Goal: Task Accomplishment & Management: Manage account settings

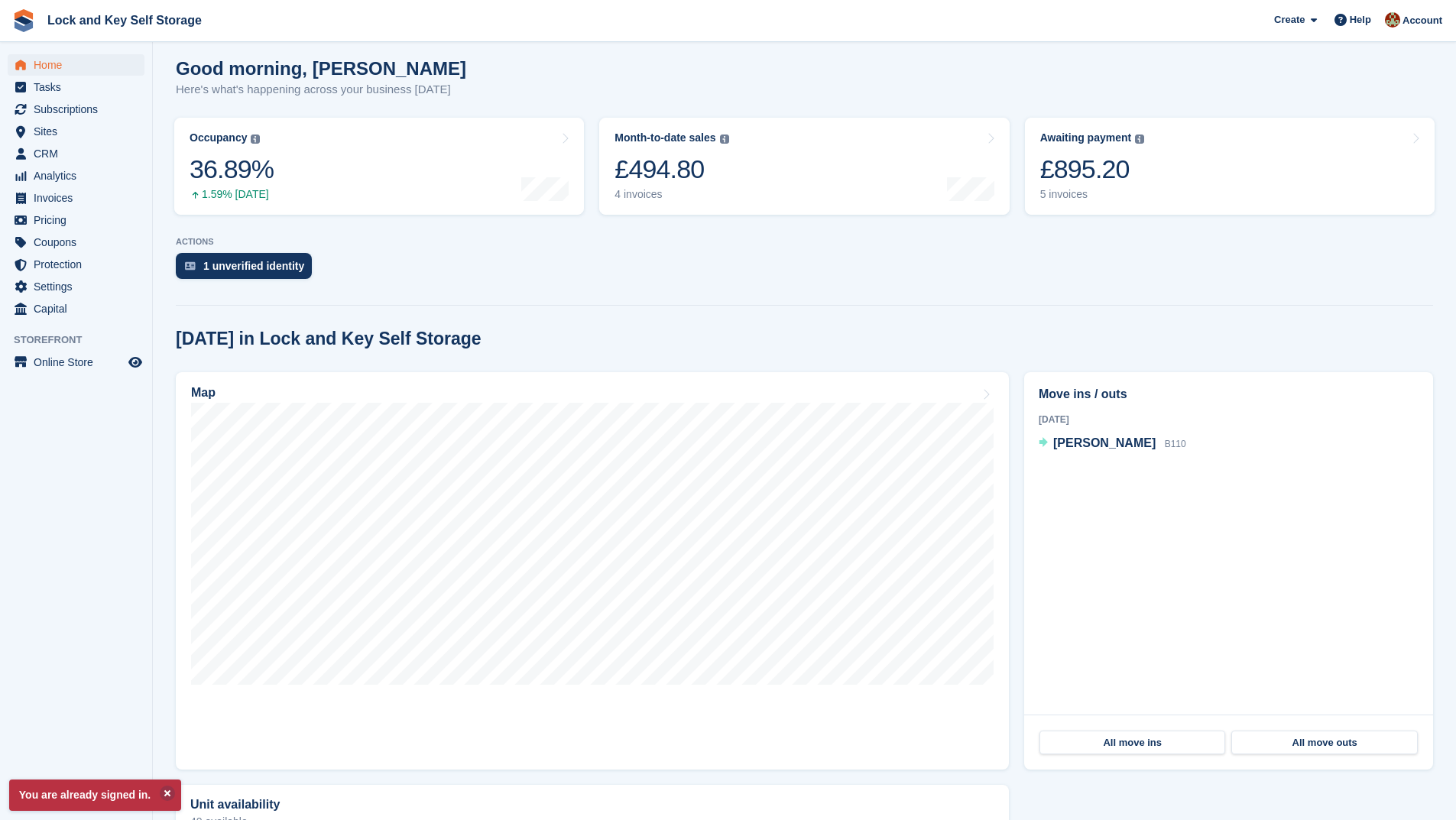
scroll to position [153, 0]
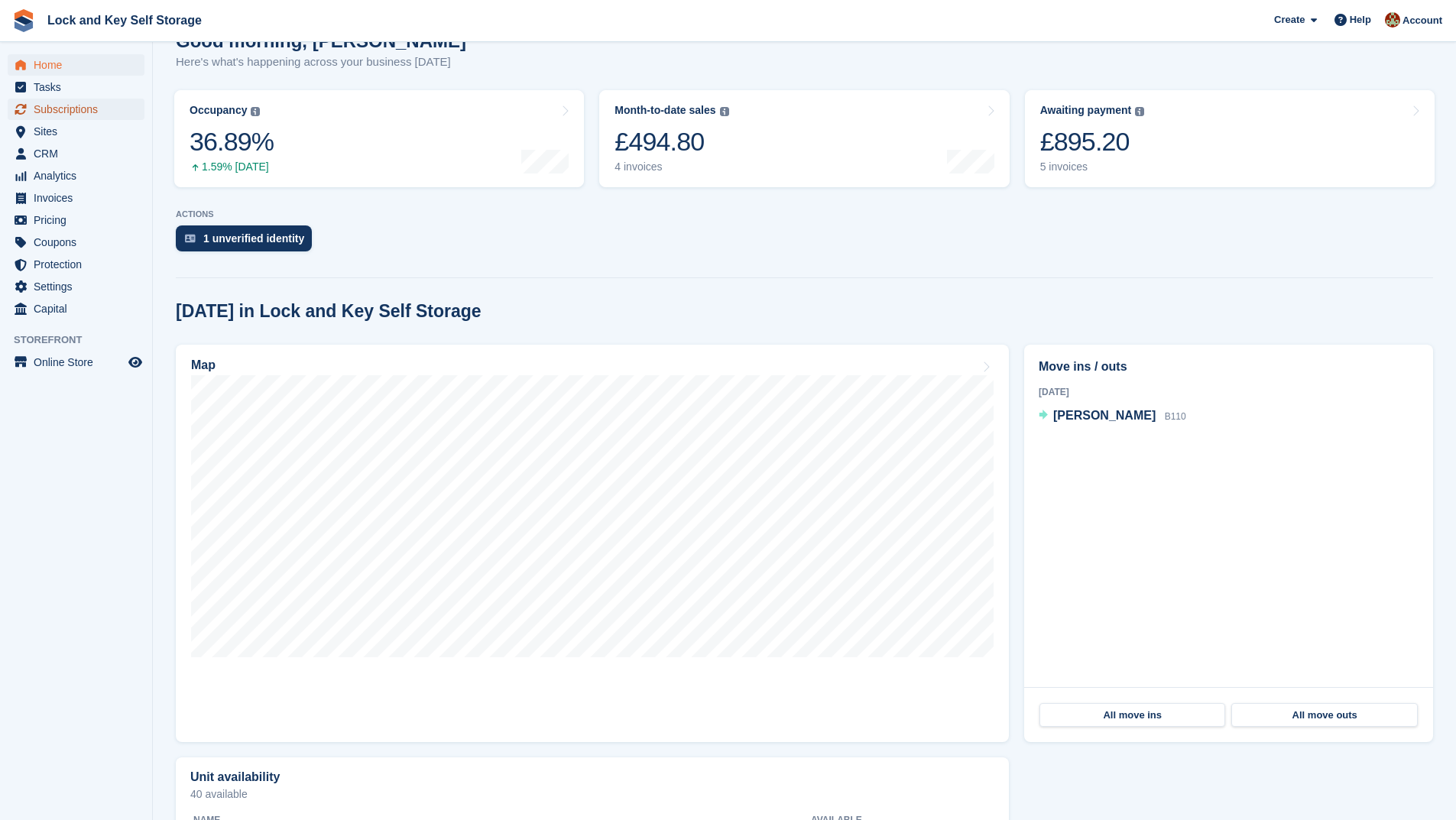
click at [73, 108] on span "Subscriptions" at bounding box center [80, 109] width 92 height 21
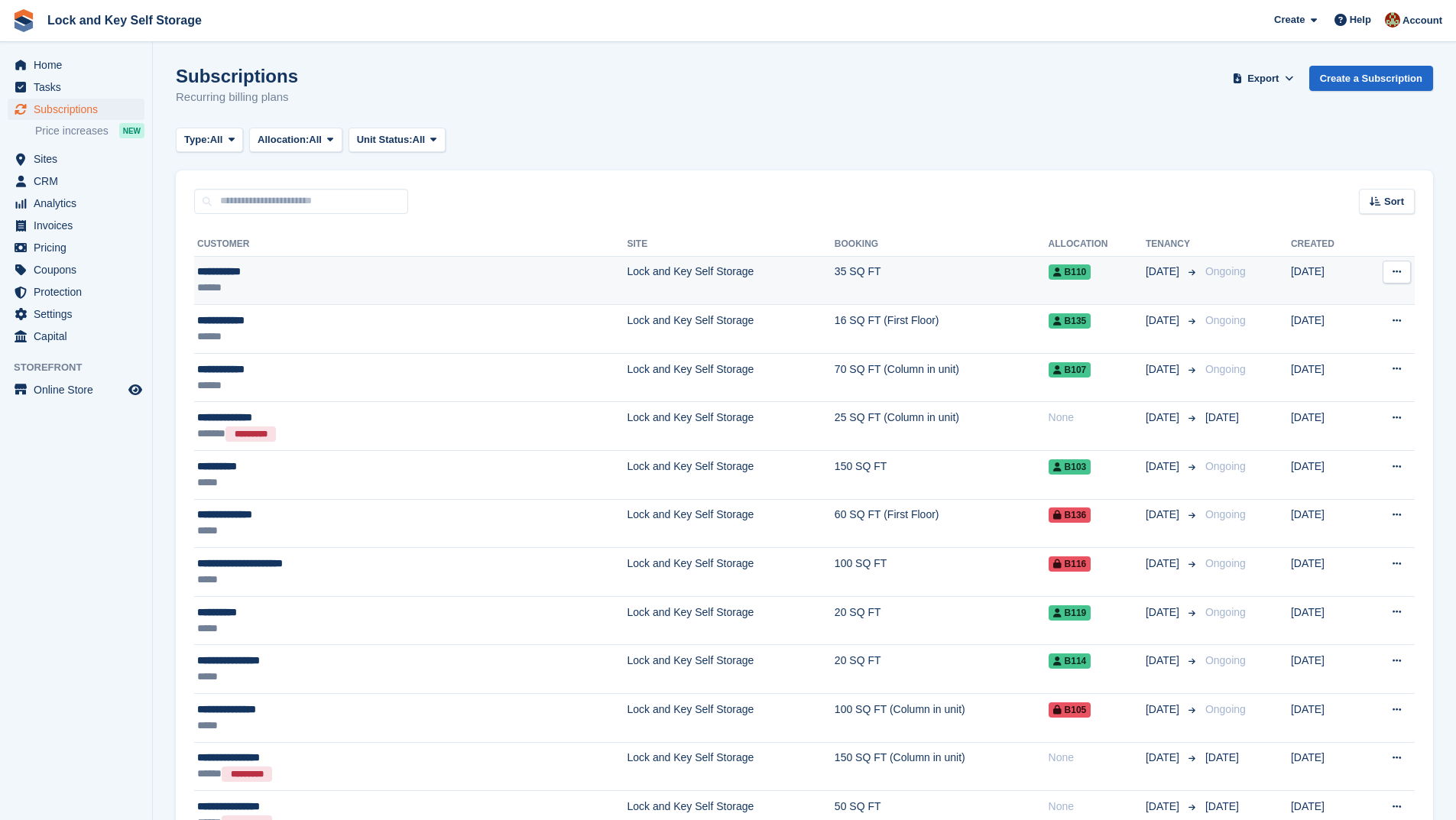
click at [1389, 271] on button at bounding box center [1396, 272] width 28 height 23
click at [1338, 297] on p "View customer" at bounding box center [1338, 301] width 133 height 20
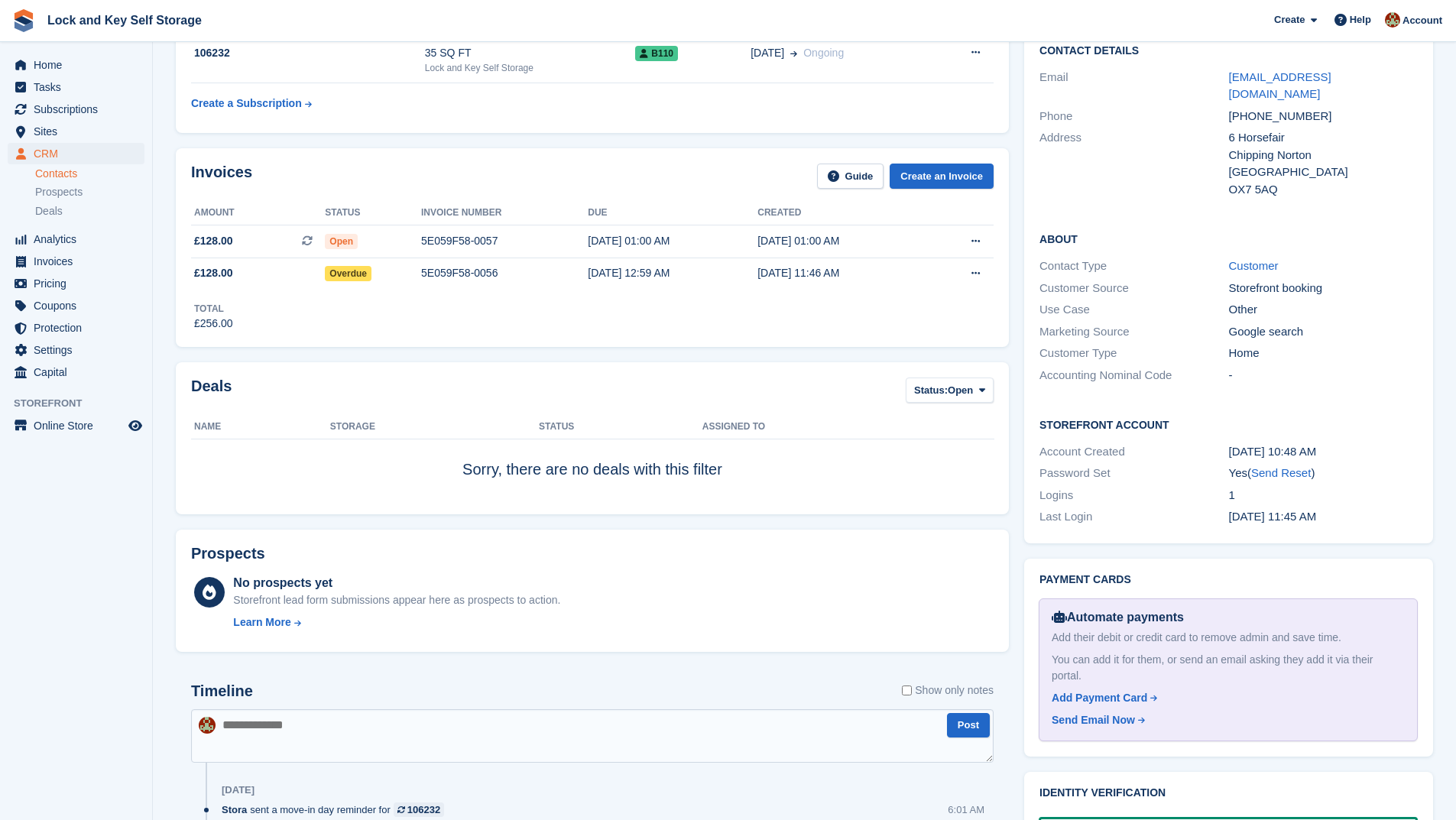
scroll to position [305, 0]
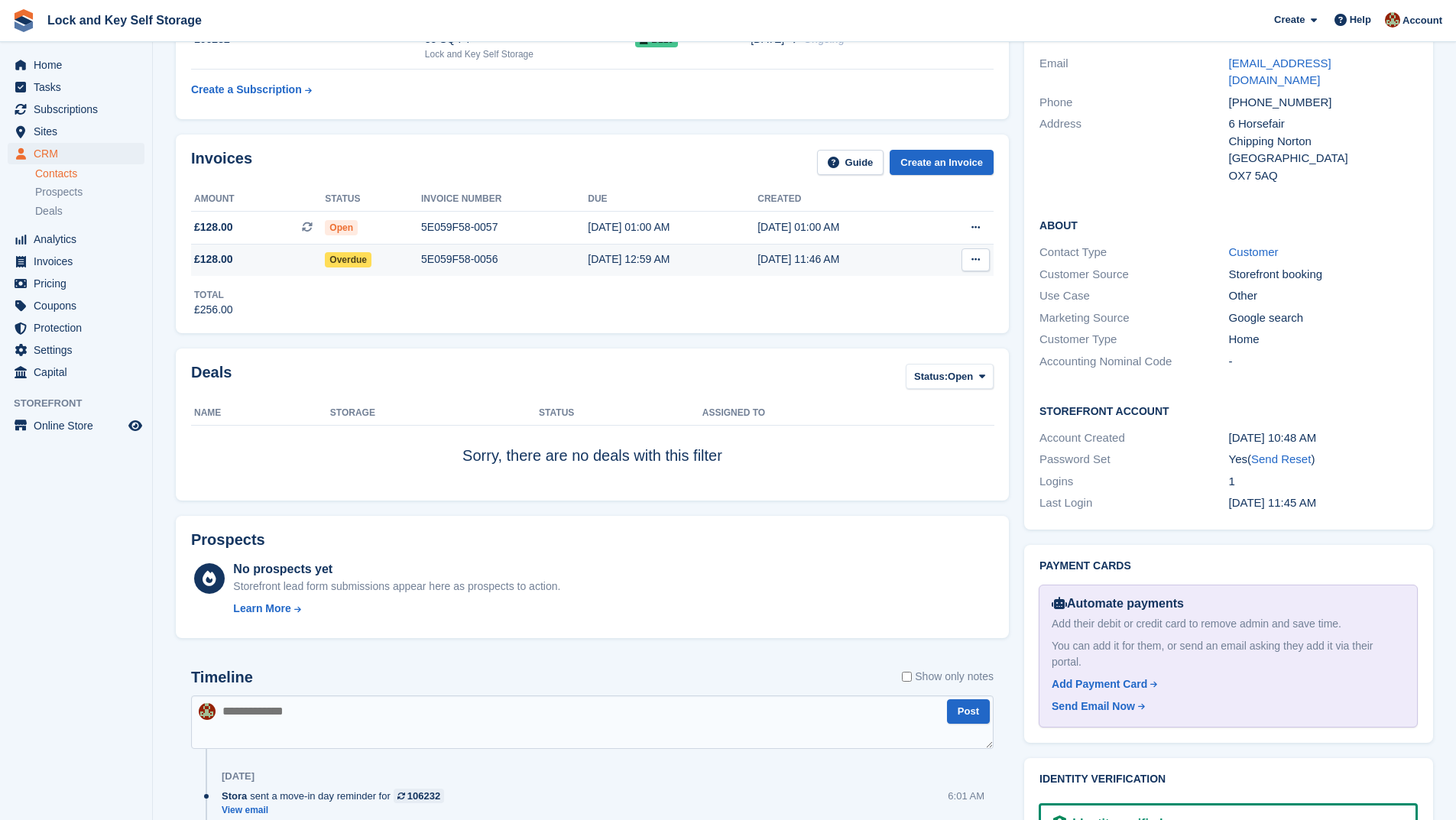
click at [979, 254] on icon at bounding box center [976, 259] width 8 height 10
click at [496, 303] on div "Total £256.00" at bounding box center [592, 296] width 802 height 42
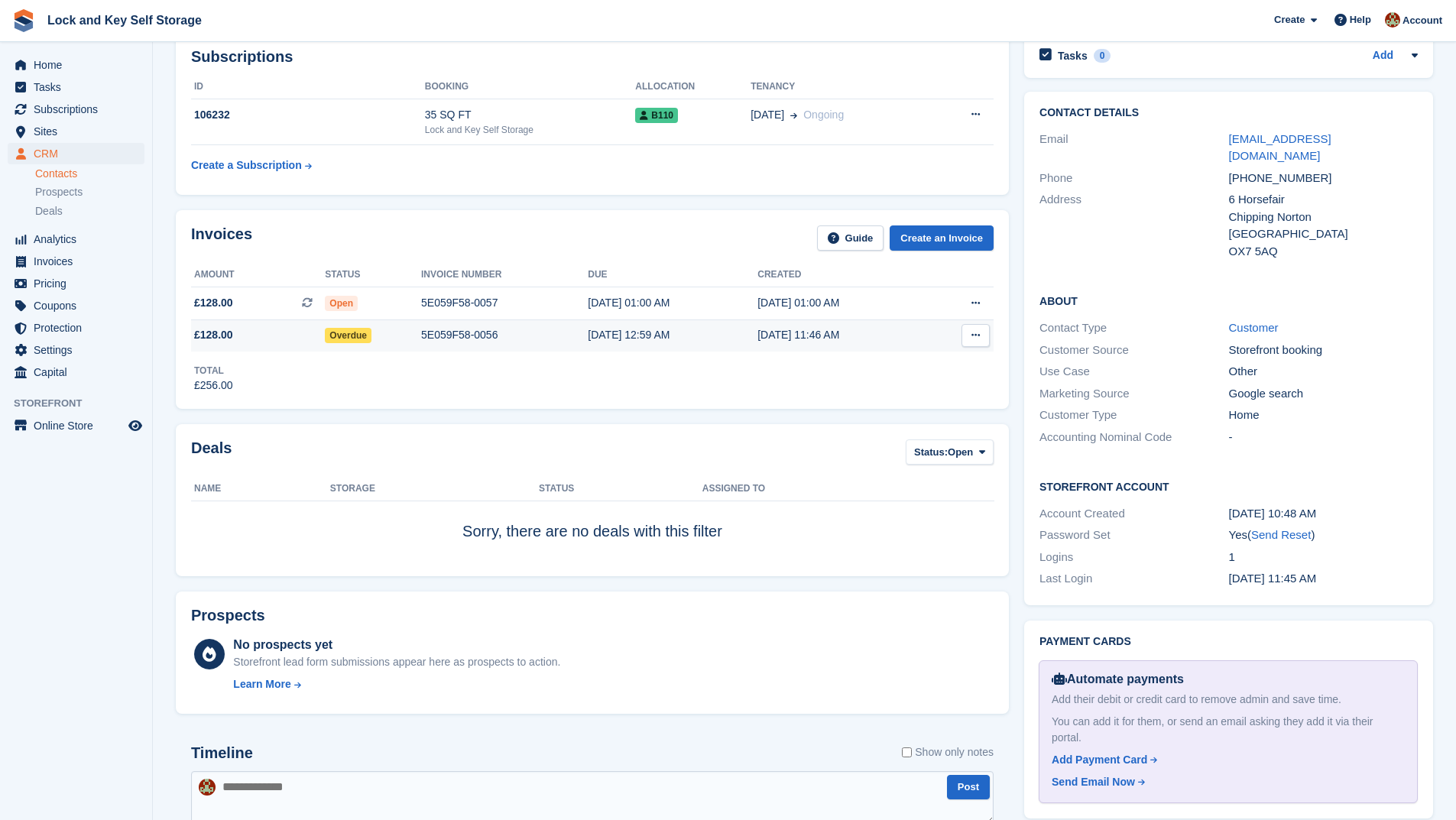
scroll to position [229, 0]
click at [347, 334] on span "Overdue" at bounding box center [347, 336] width 47 height 16
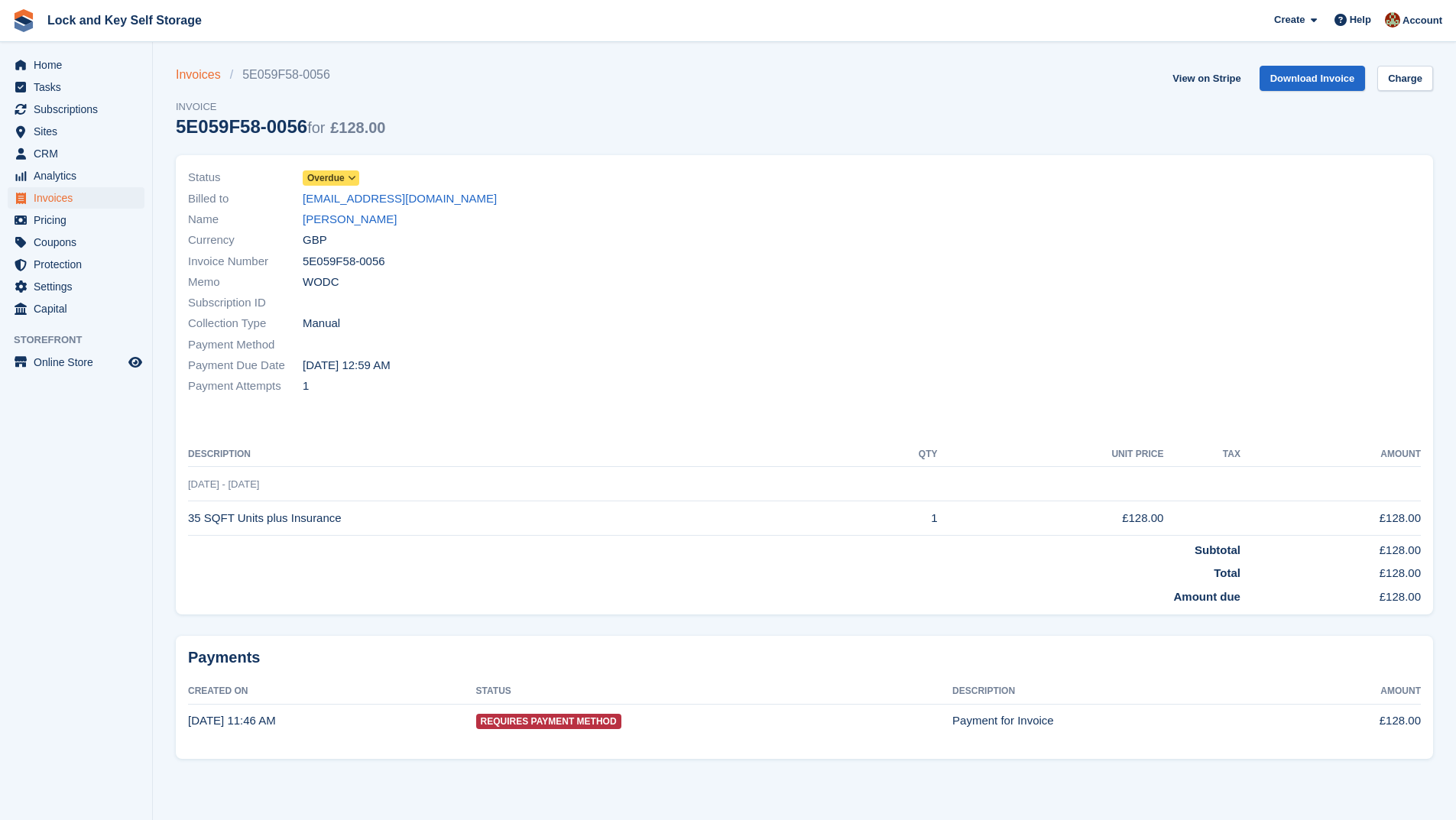
click at [191, 74] on link "Invoices" at bounding box center [203, 75] width 54 height 18
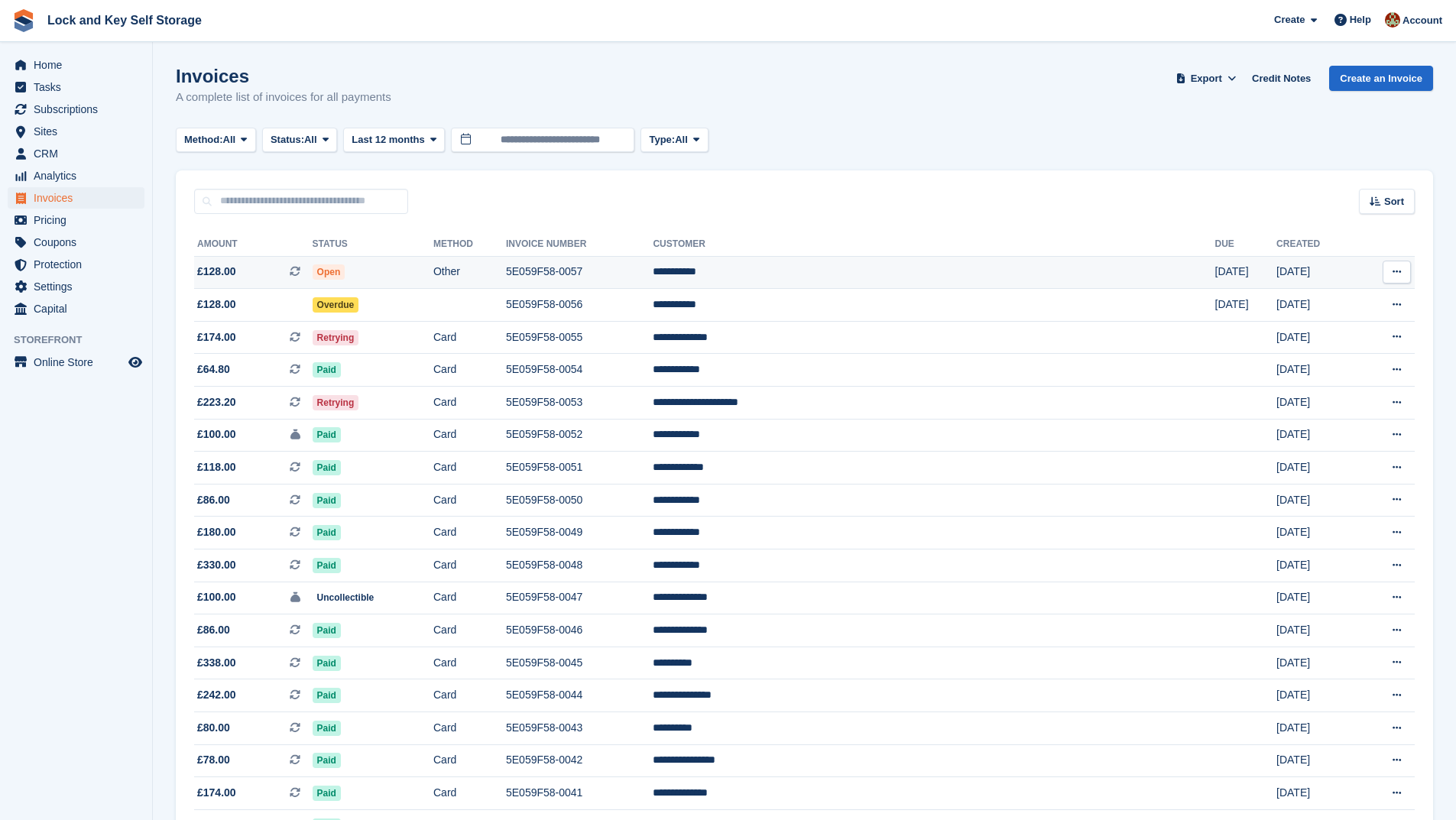
click at [1400, 268] on icon at bounding box center [1397, 272] width 8 height 10
click at [1317, 373] on p "View Subscription" at bounding box center [1338, 378] width 133 height 20
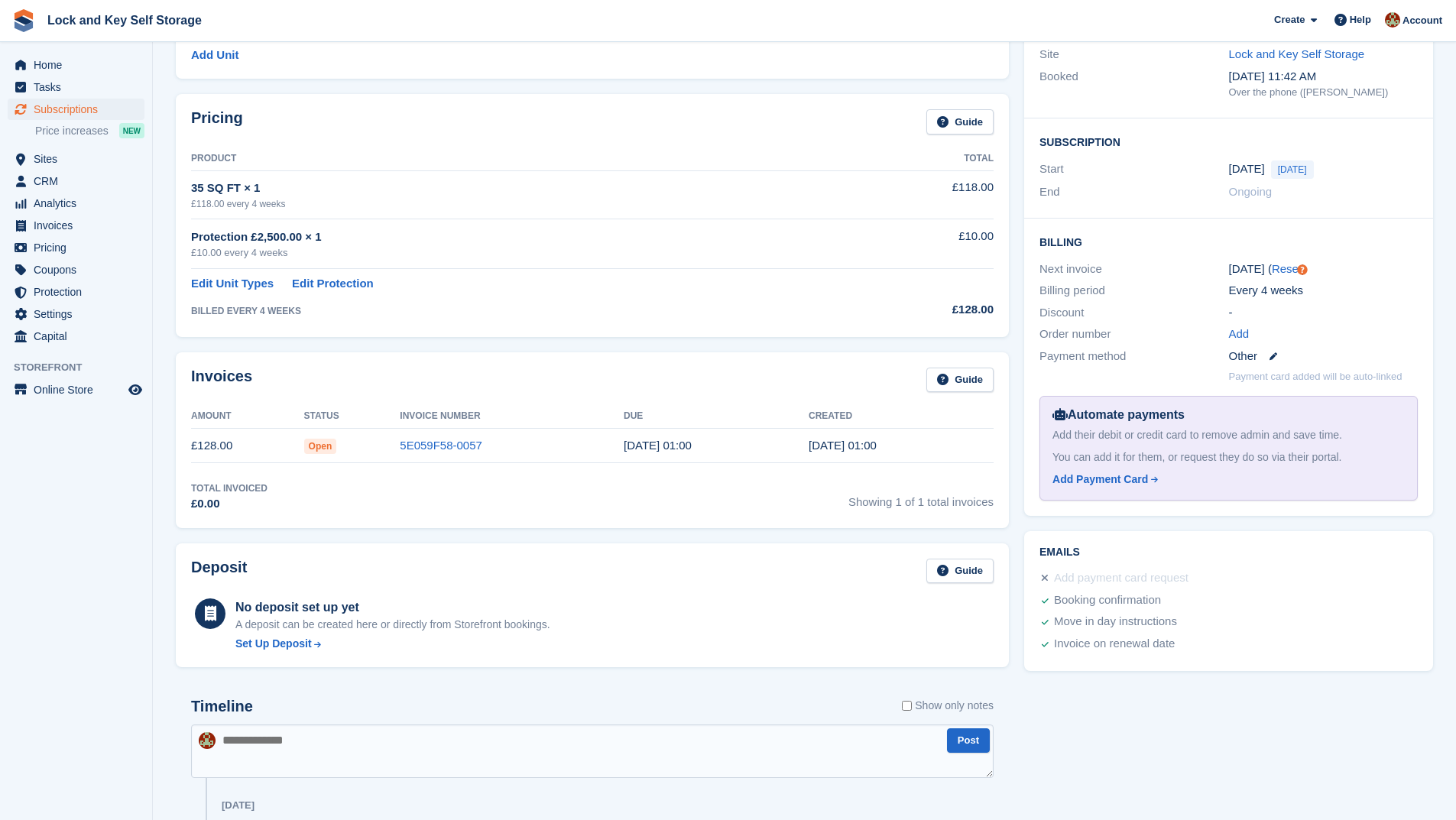
scroll to position [305, 0]
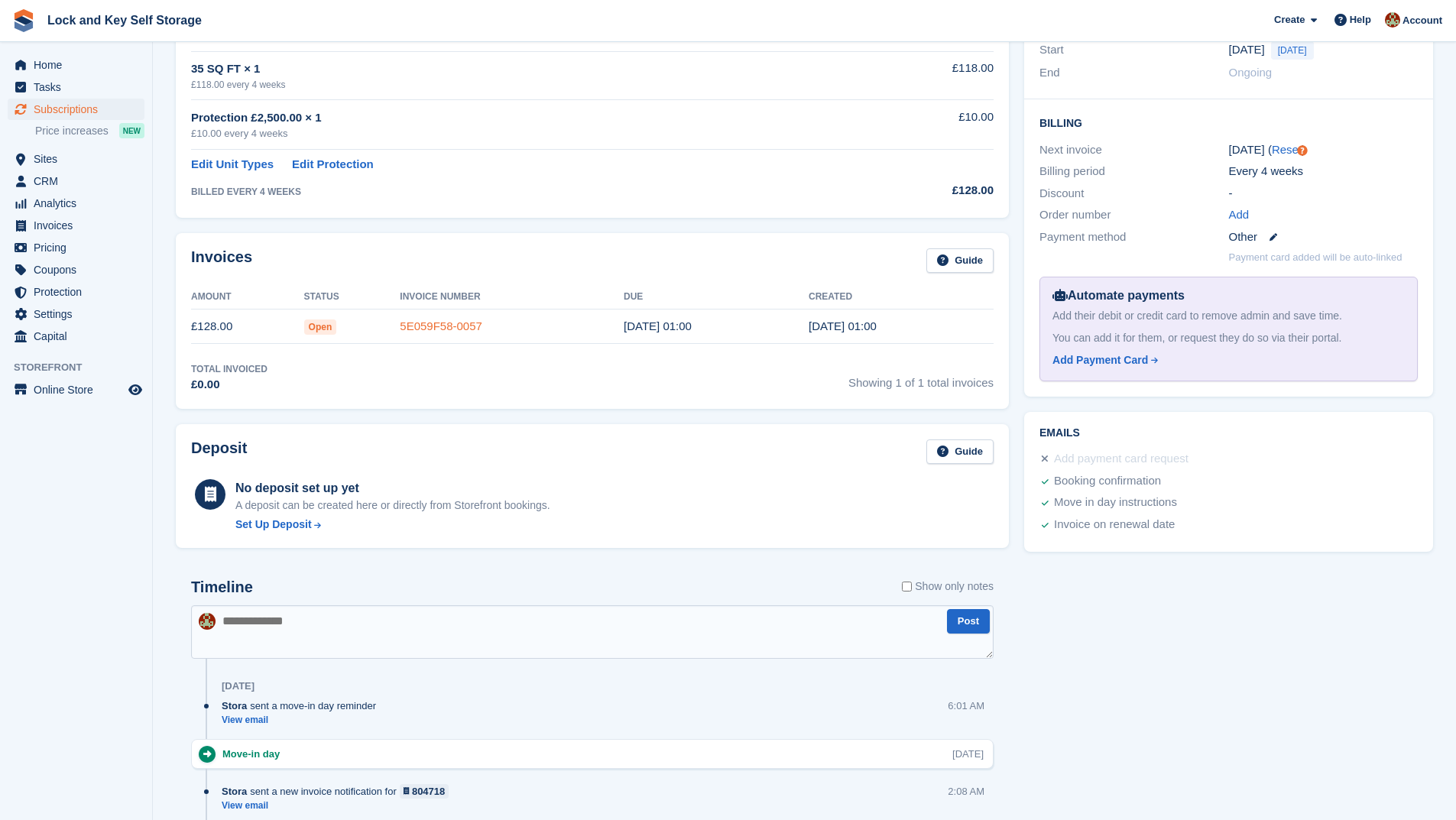
click at [459, 328] on link "5E059F58-0057" at bounding box center [441, 326] width 83 height 13
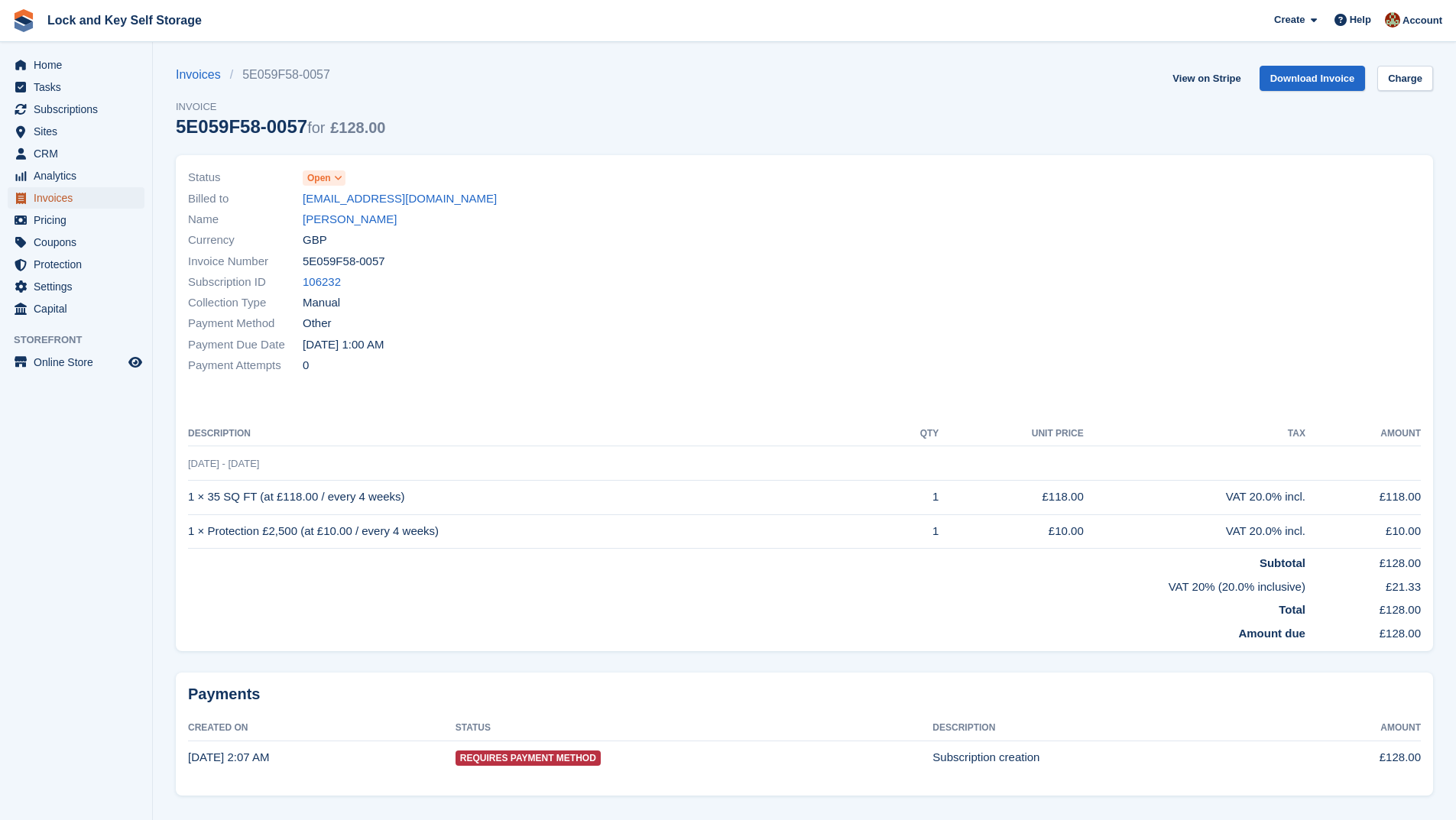
click at [68, 199] on span "Invoices" at bounding box center [80, 198] width 92 height 21
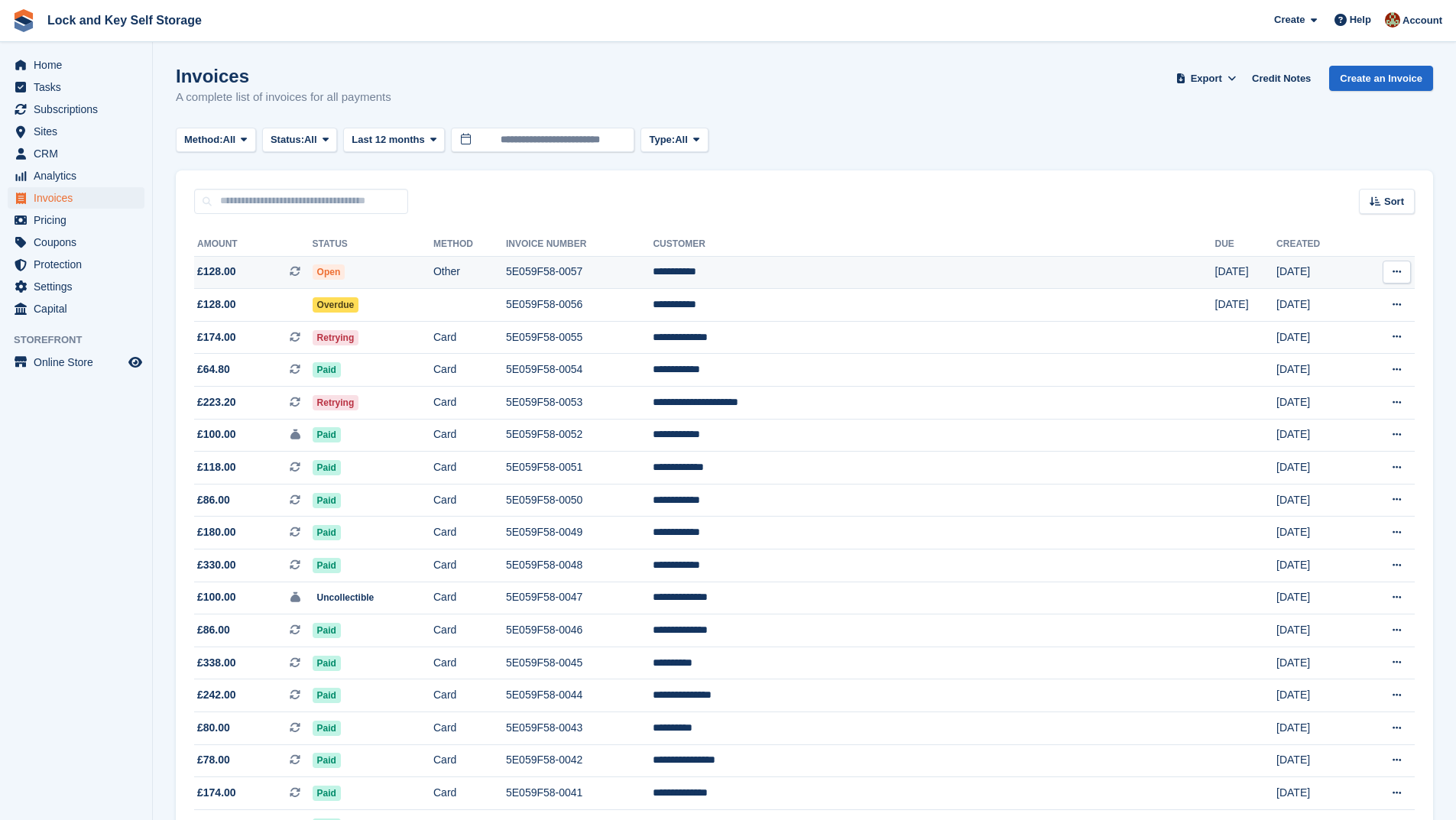
click at [281, 273] on span "£128.00 This is a recurring subscription invoice." at bounding box center [253, 272] width 118 height 16
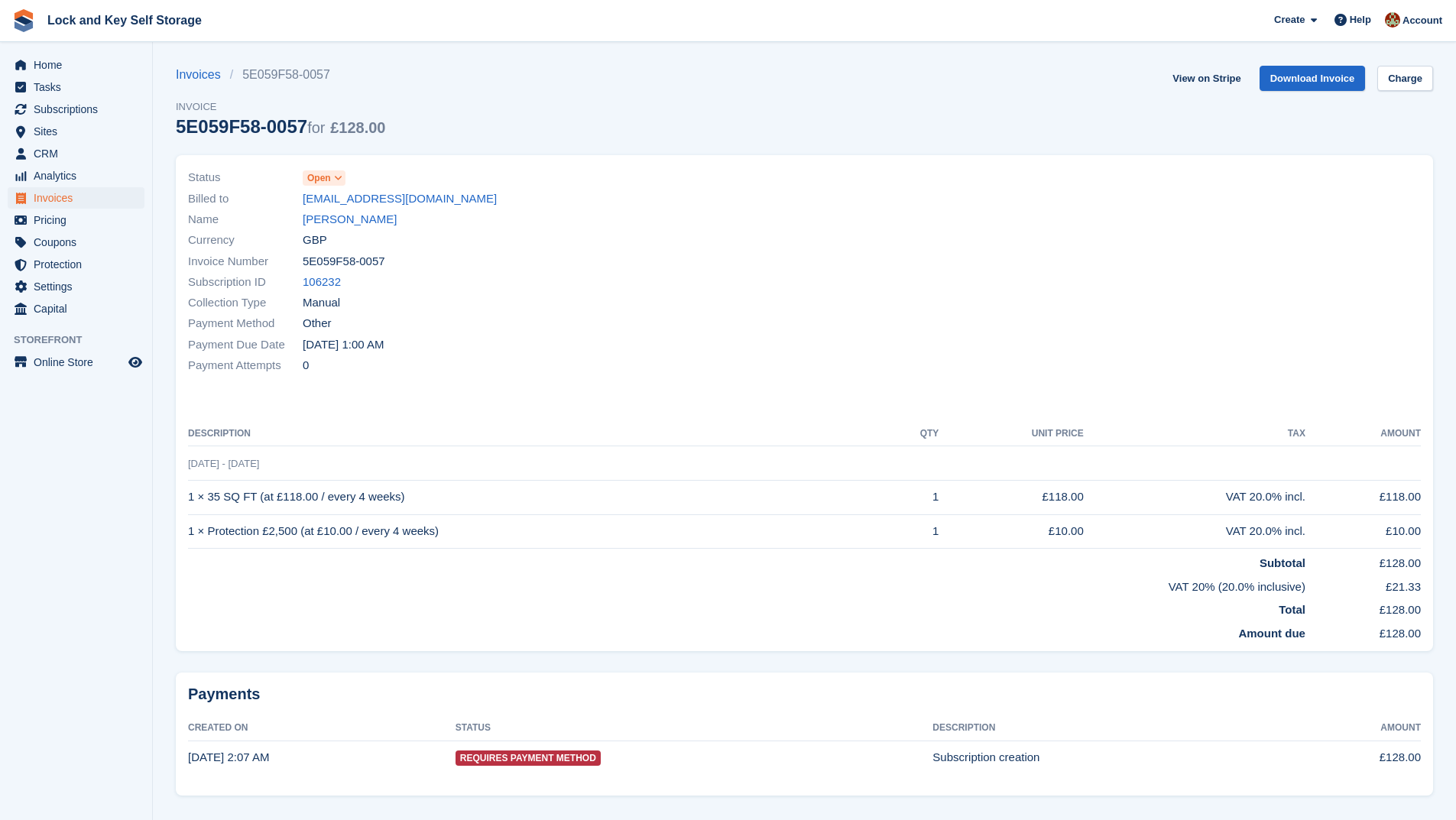
click at [333, 178] on span at bounding box center [338, 177] width 12 height 12
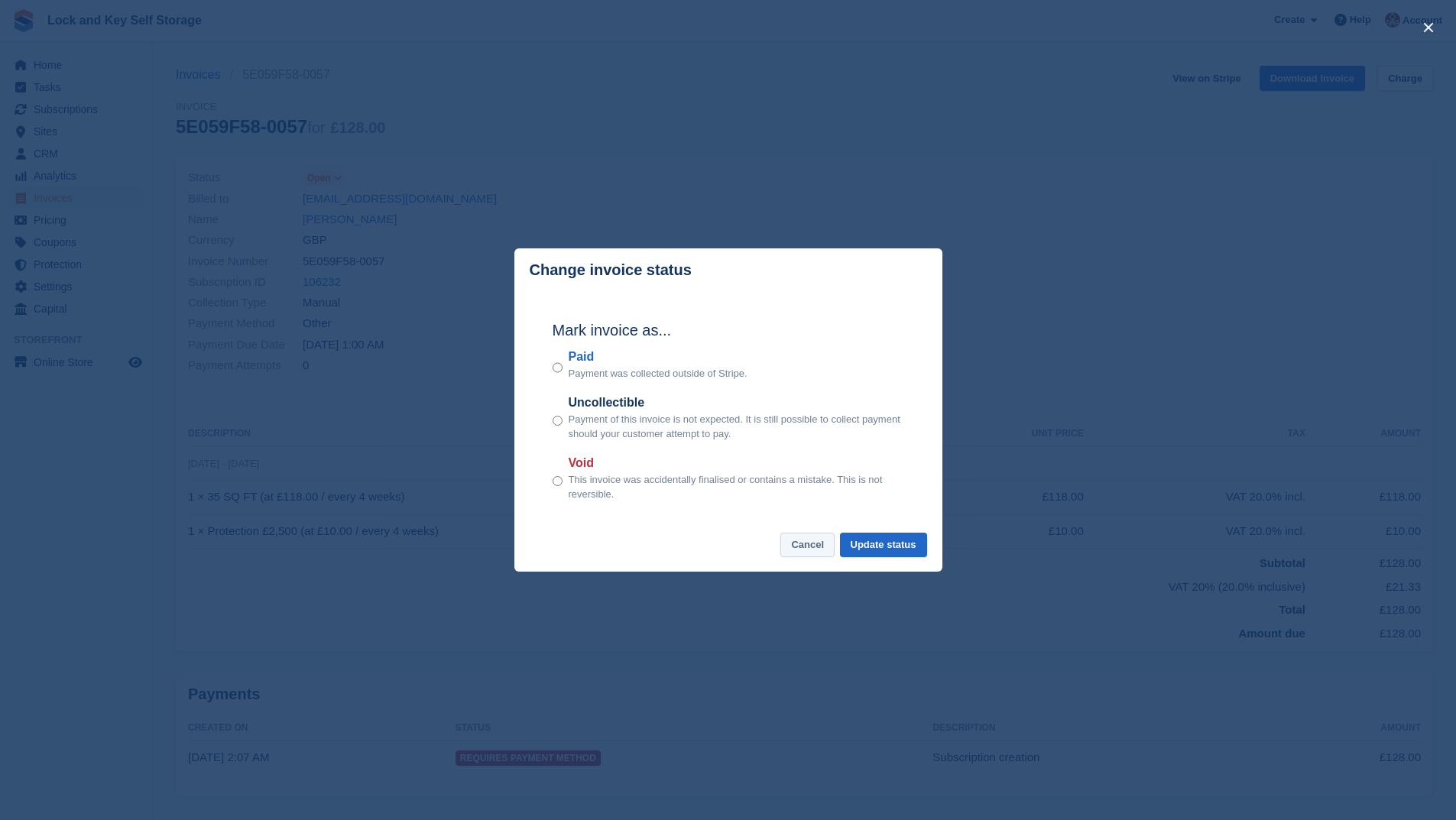
click at [822, 546] on button "Cancel" at bounding box center [807, 545] width 54 height 25
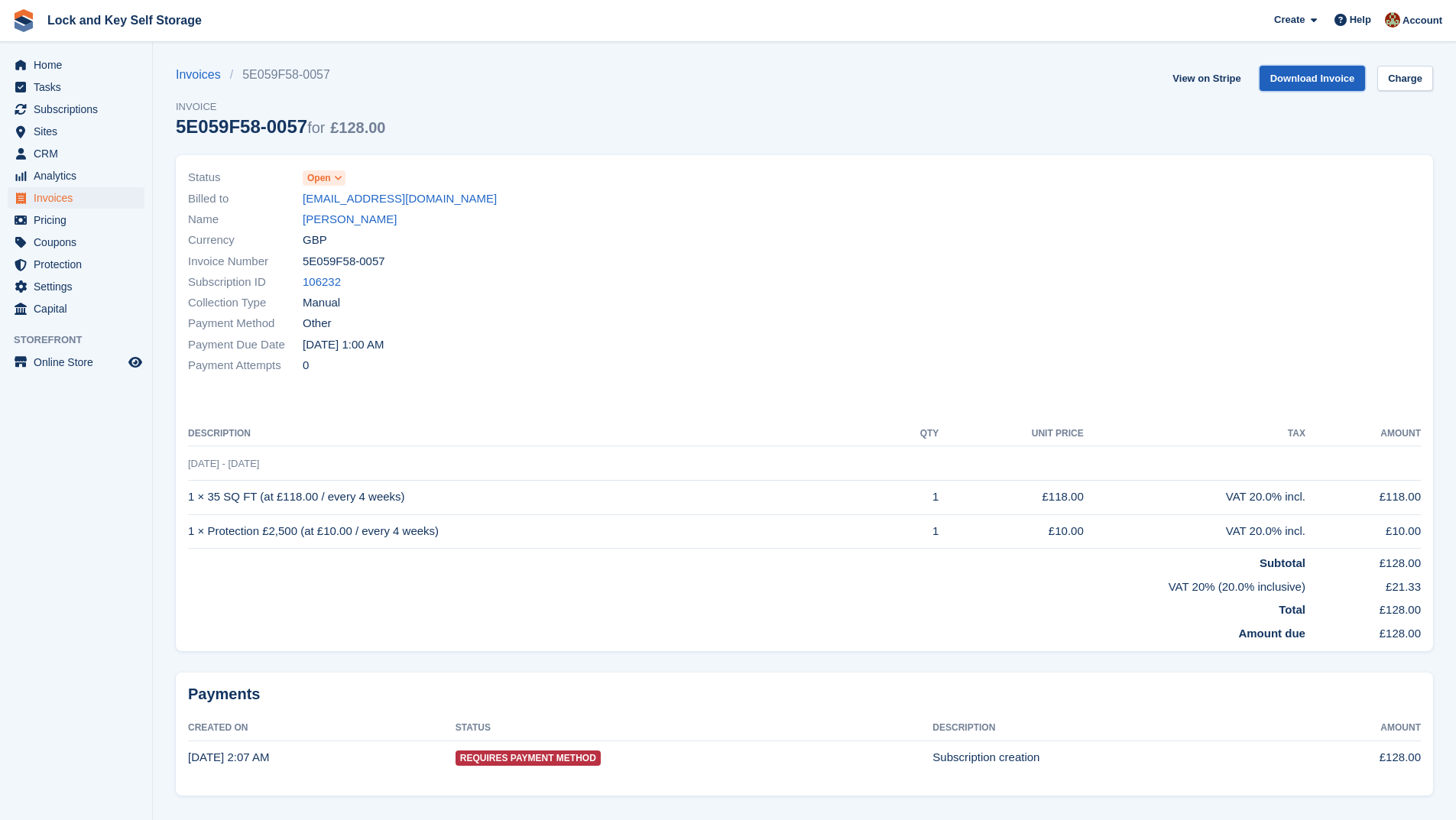
click at [1304, 73] on link "Download Invoice" at bounding box center [1312, 78] width 106 height 25
drag, startPoint x: 385, startPoint y: 260, endPoint x: 303, endPoint y: 255, distance: 82.2
click at [303, 255] on div "Invoice Number 5E059F58-0057" at bounding box center [492, 260] width 608 height 21
copy span "5E059F58-0057"
